Goal: Information Seeking & Learning: Learn about a topic

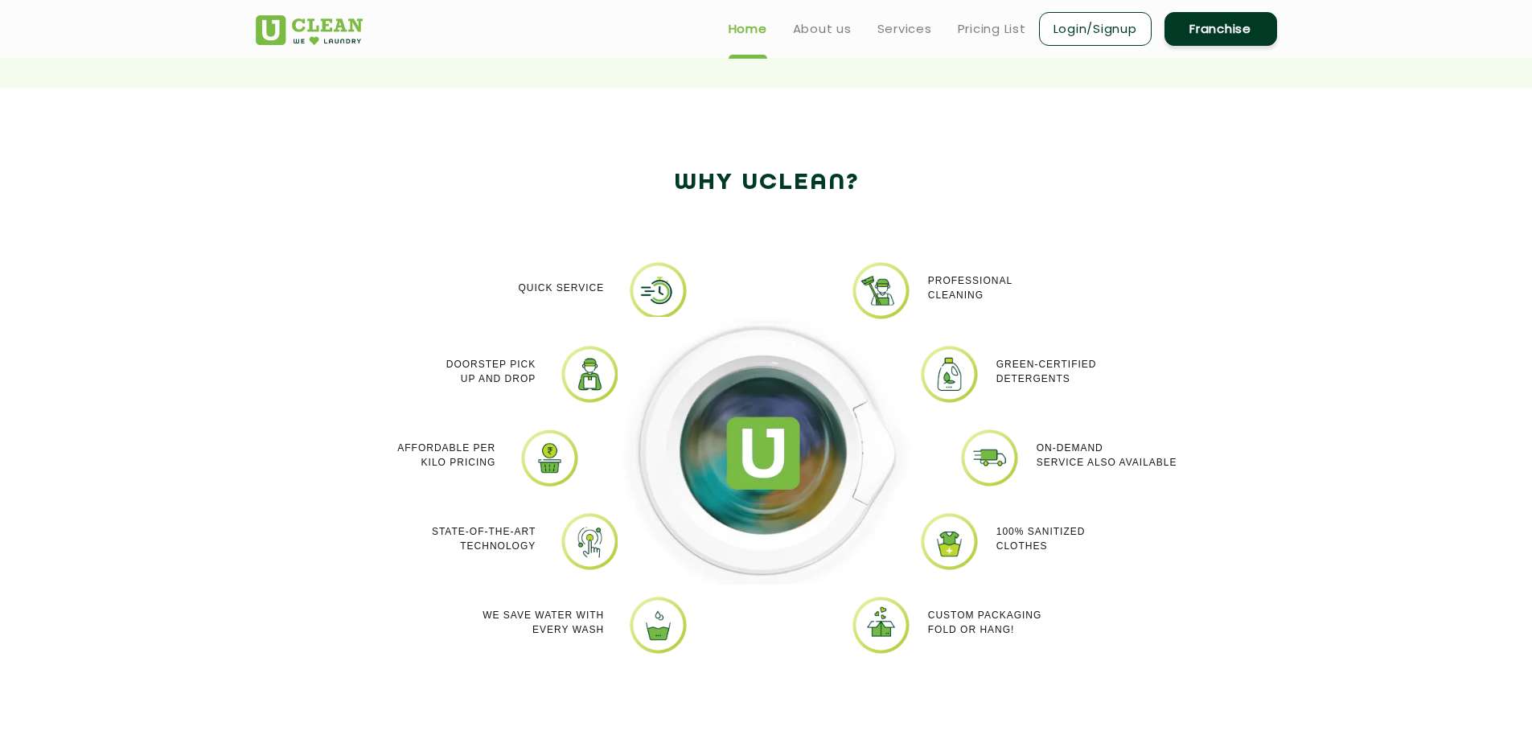
scroll to position [646, 0]
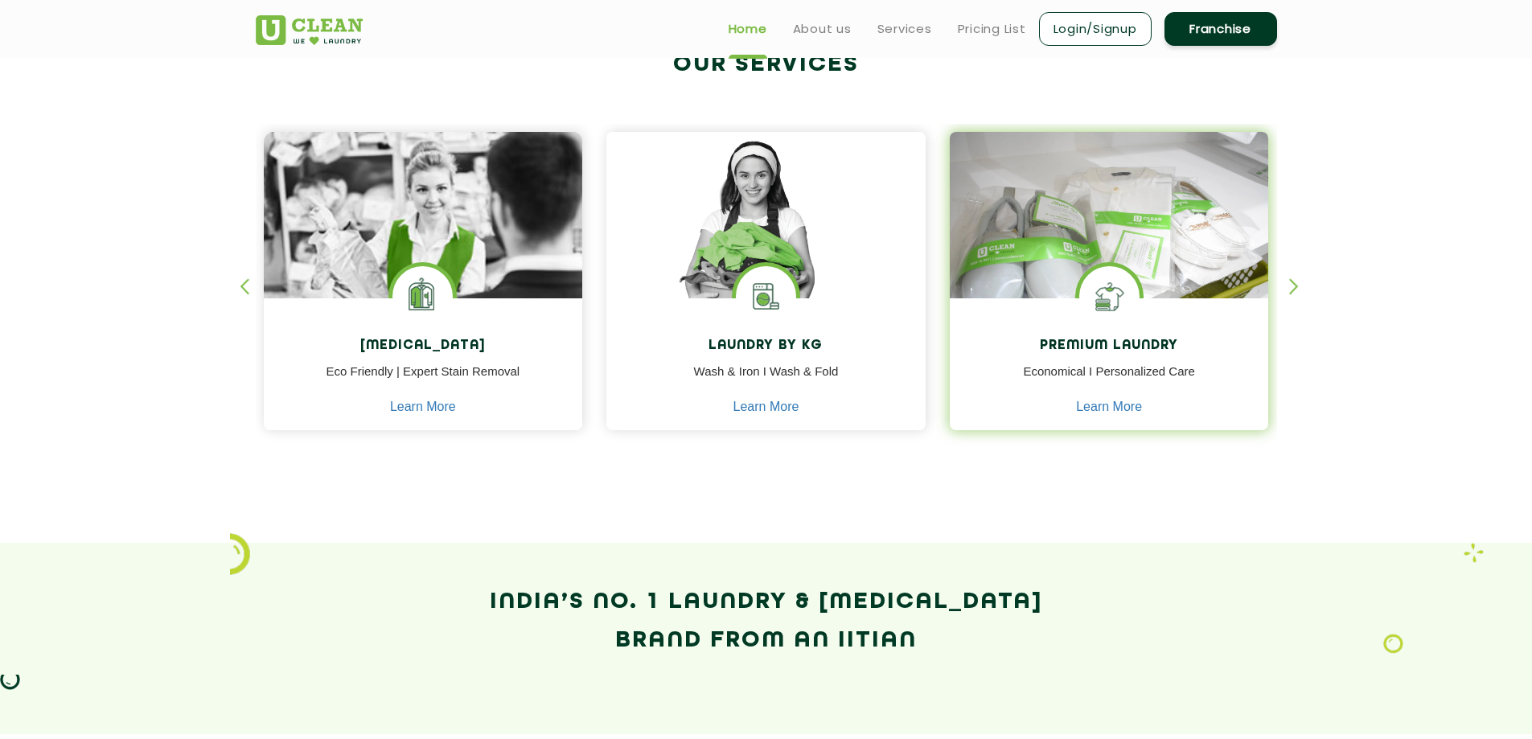
click at [1090, 311] on img at bounding box center [1109, 296] width 60 height 60
click at [1082, 226] on img at bounding box center [1109, 238] width 319 height 212
click at [1241, 305] on div "Premium Laundry Economical I Personalized Care Learn More" at bounding box center [1109, 366] width 319 height 136
click at [1059, 292] on img at bounding box center [1109, 238] width 319 height 212
click at [1090, 351] on h4 "Premium Laundry" at bounding box center [1109, 346] width 295 height 15
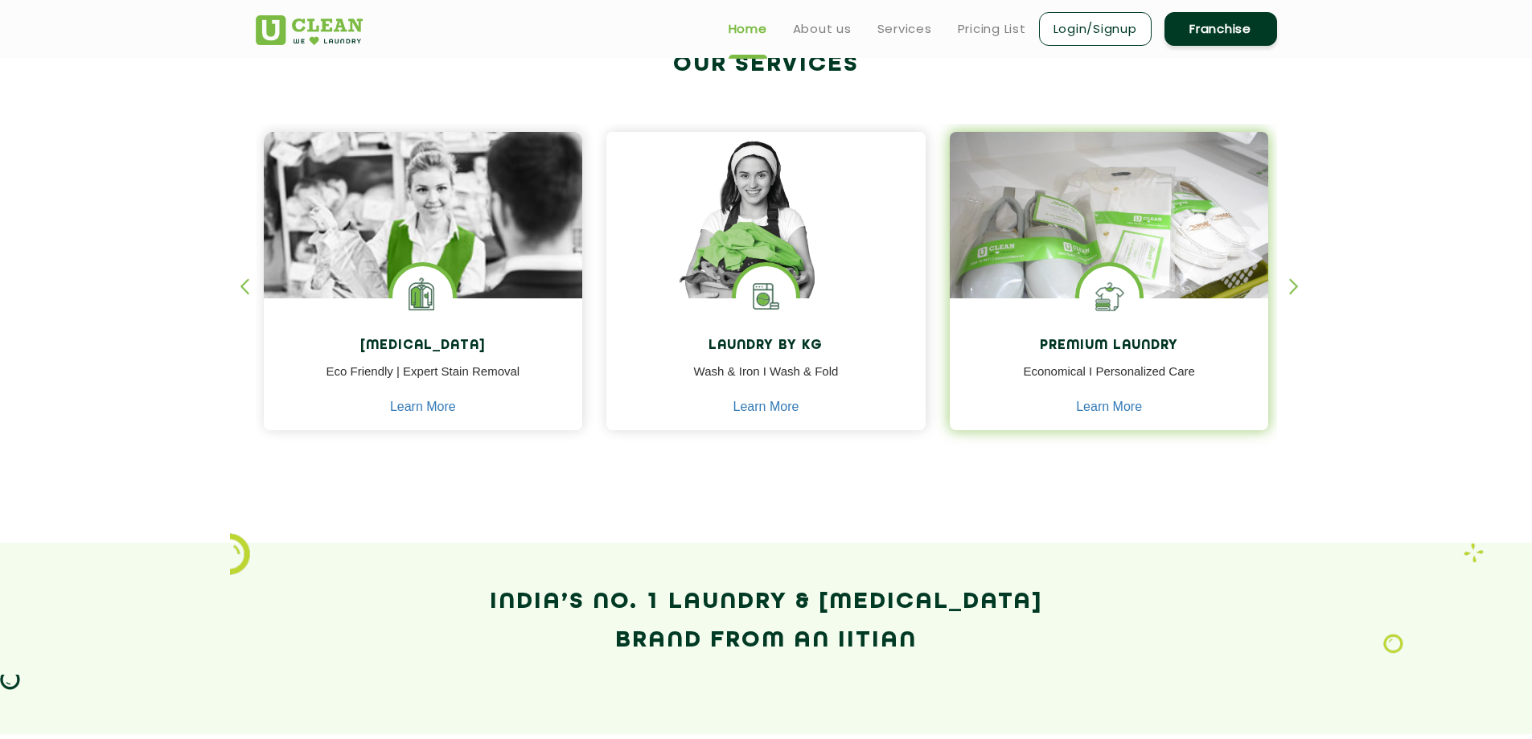
click at [1095, 347] on h4 "Premium Laundry" at bounding box center [1109, 346] width 295 height 15
click at [1030, 300] on div "Premium Laundry Economical I Personalized Care Learn More" at bounding box center [1109, 366] width 319 height 136
click at [1120, 276] on img at bounding box center [1109, 296] width 60 height 60
click at [1125, 408] on link "Learn More" at bounding box center [1109, 407] width 66 height 14
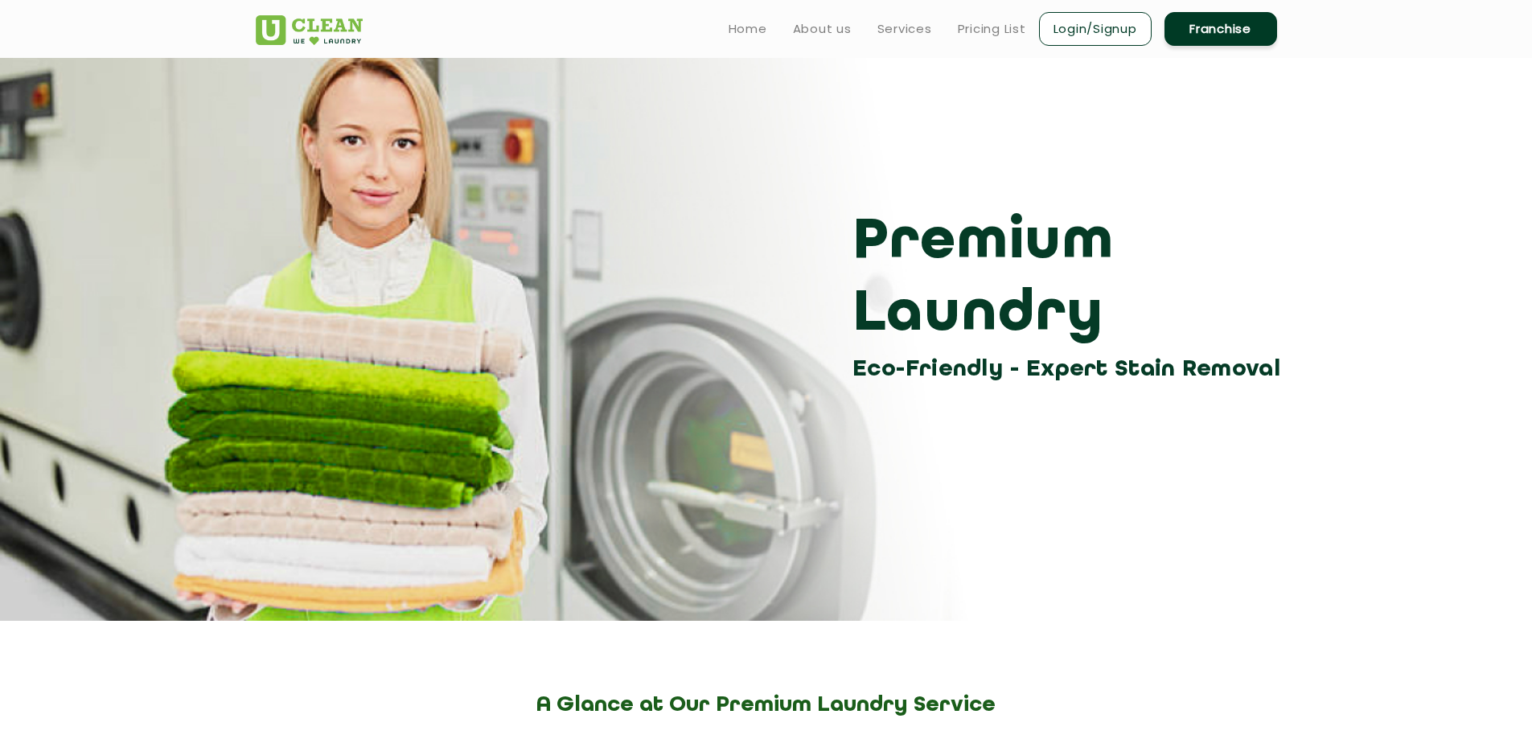
scroll to position [646, 0]
